Goal: Navigation & Orientation: Go to known website

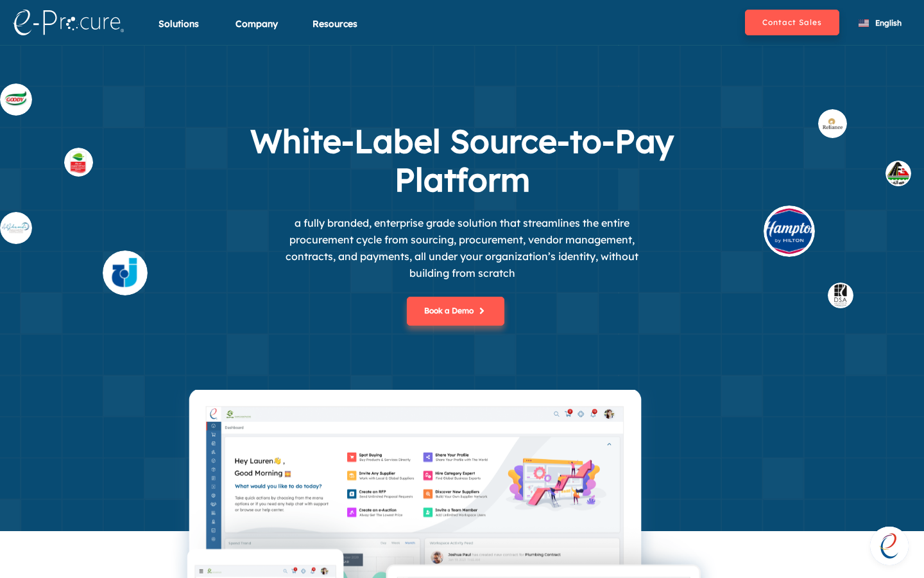
scroll to position [6, 0]
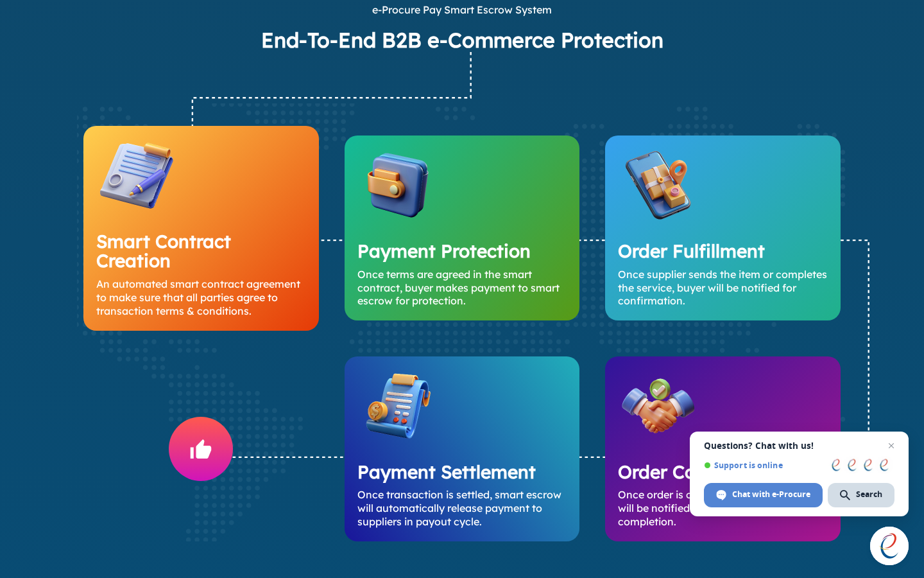
scroll to position [2917, 0]
